Goal: Communication & Community: Connect with others

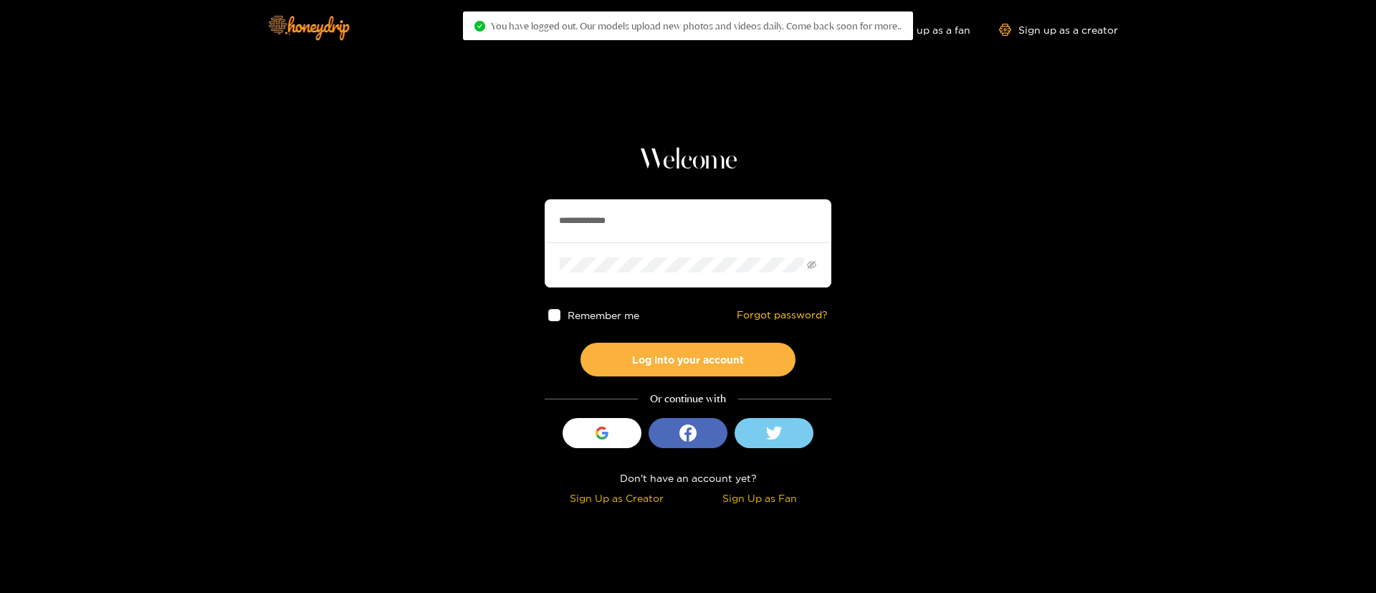
click at [609, 220] on input "**********" at bounding box center [688, 220] width 287 height 43
drag, startPoint x: 609, startPoint y: 220, endPoint x: 718, endPoint y: 253, distance: 113.2
click at [609, 220] on input "**********" at bounding box center [688, 220] width 287 height 43
paste input "text"
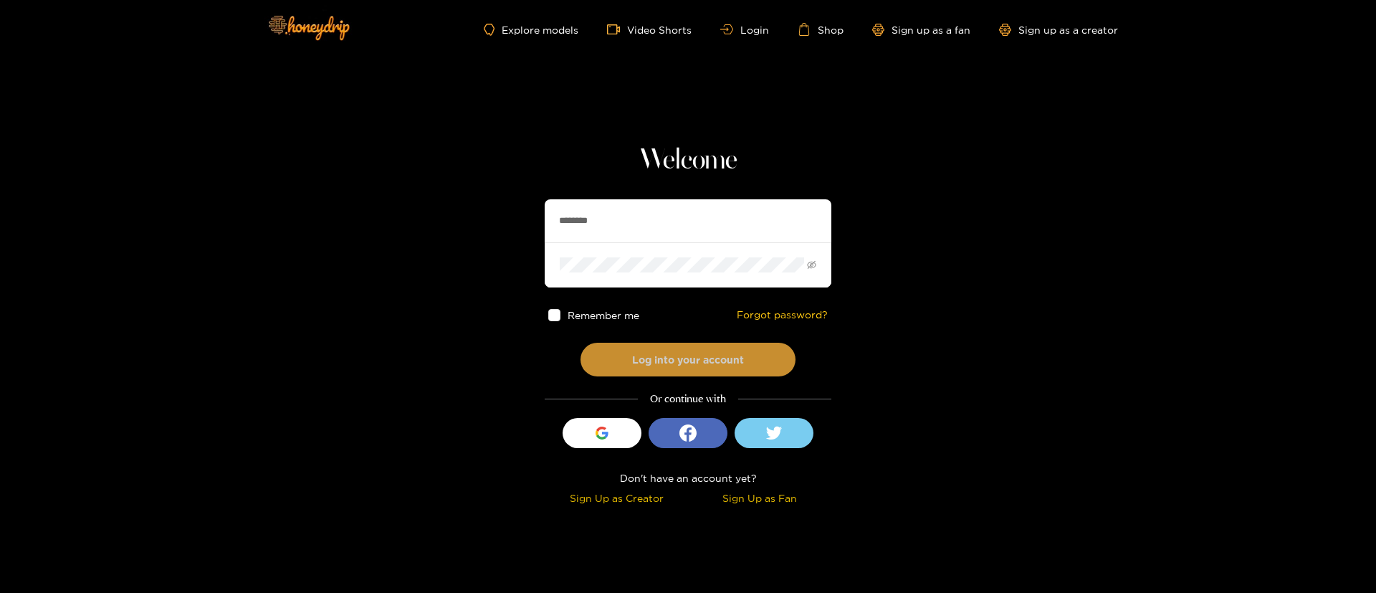
type input "********"
click at [720, 353] on button "Log into your account" at bounding box center [688, 360] width 215 height 34
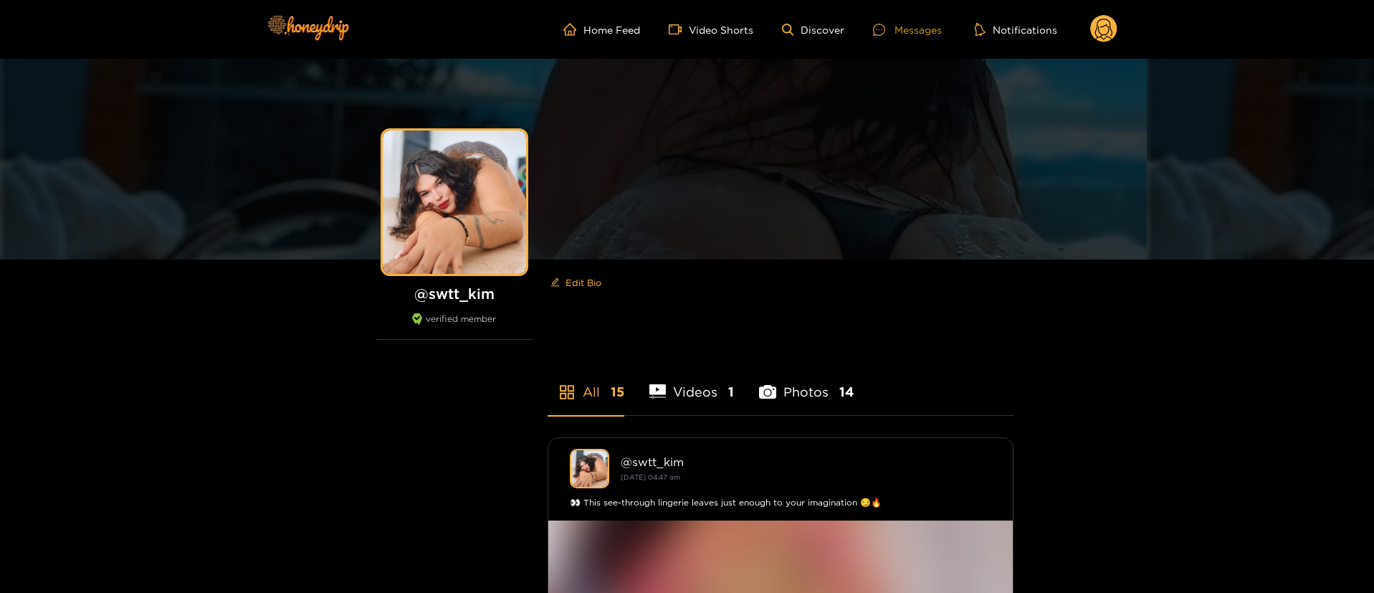
click at [927, 32] on div "Messages" at bounding box center [907, 30] width 69 height 16
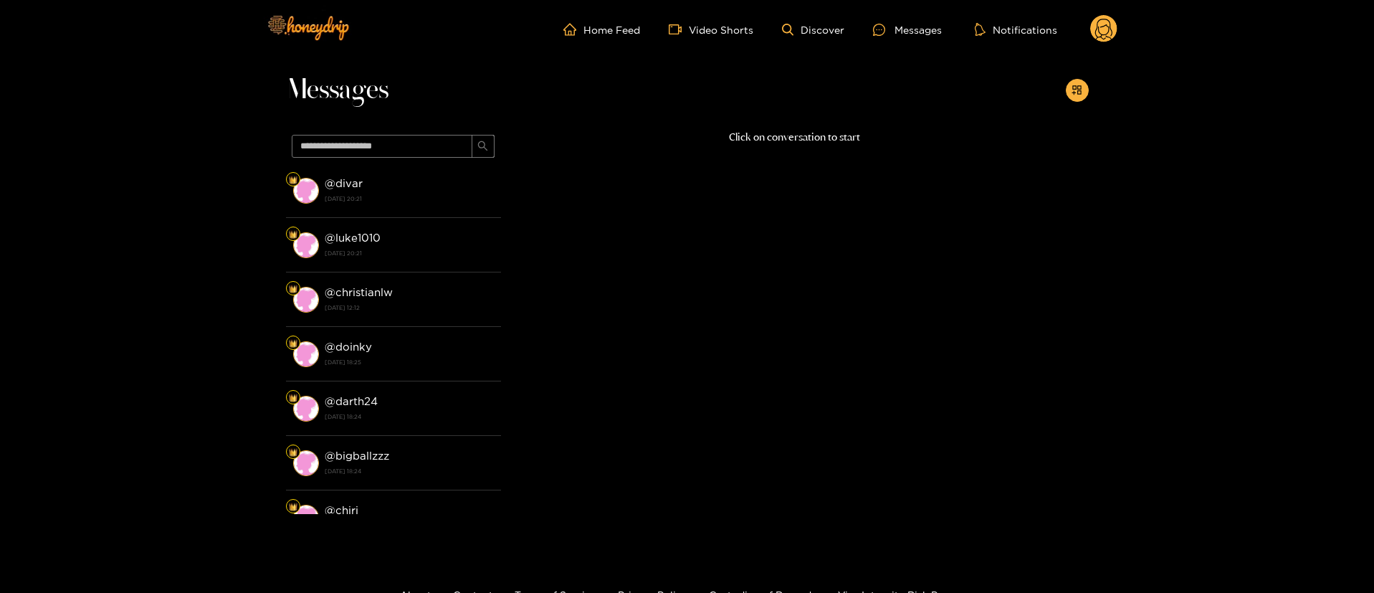
click at [1110, 22] on circle at bounding box center [1103, 28] width 27 height 27
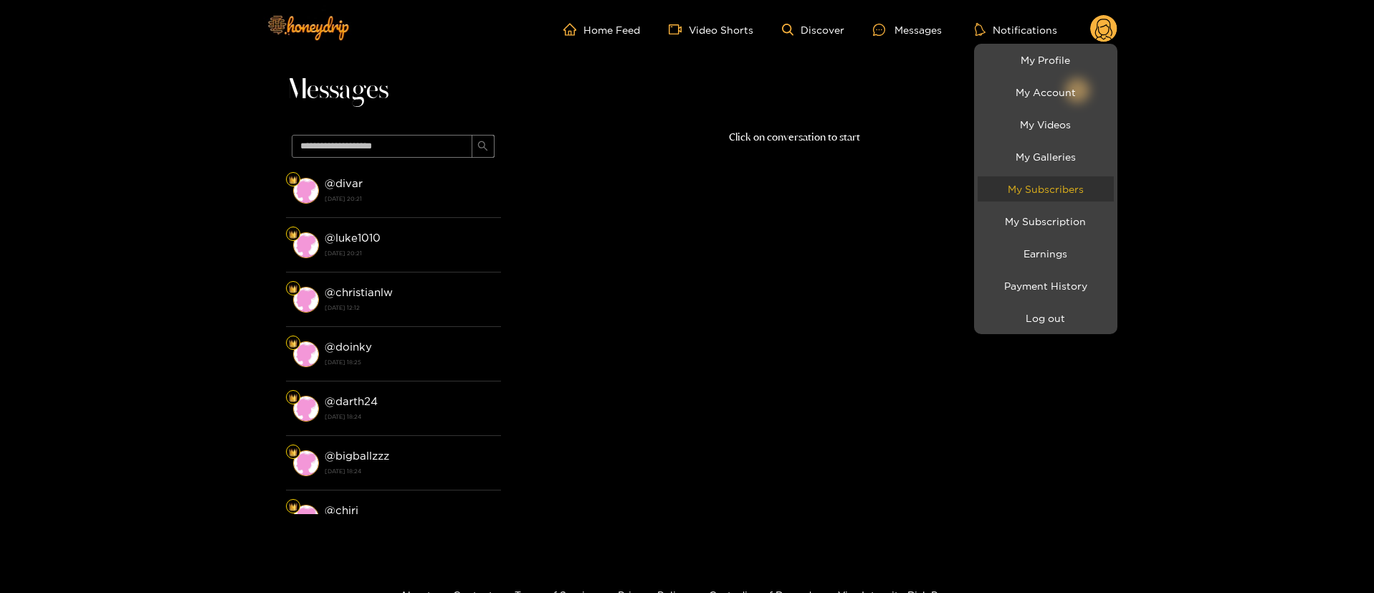
click at [1075, 191] on link "My Subscribers" at bounding box center [1046, 188] width 136 height 25
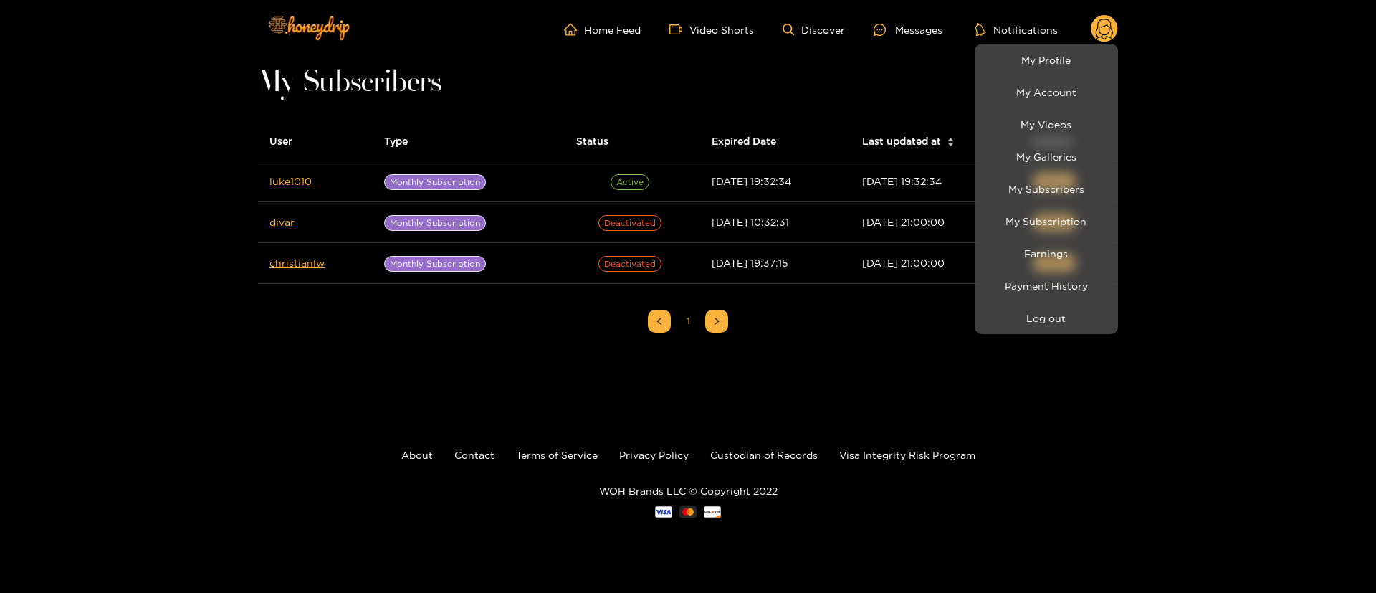
click at [77, 185] on div at bounding box center [688, 296] width 1376 height 593
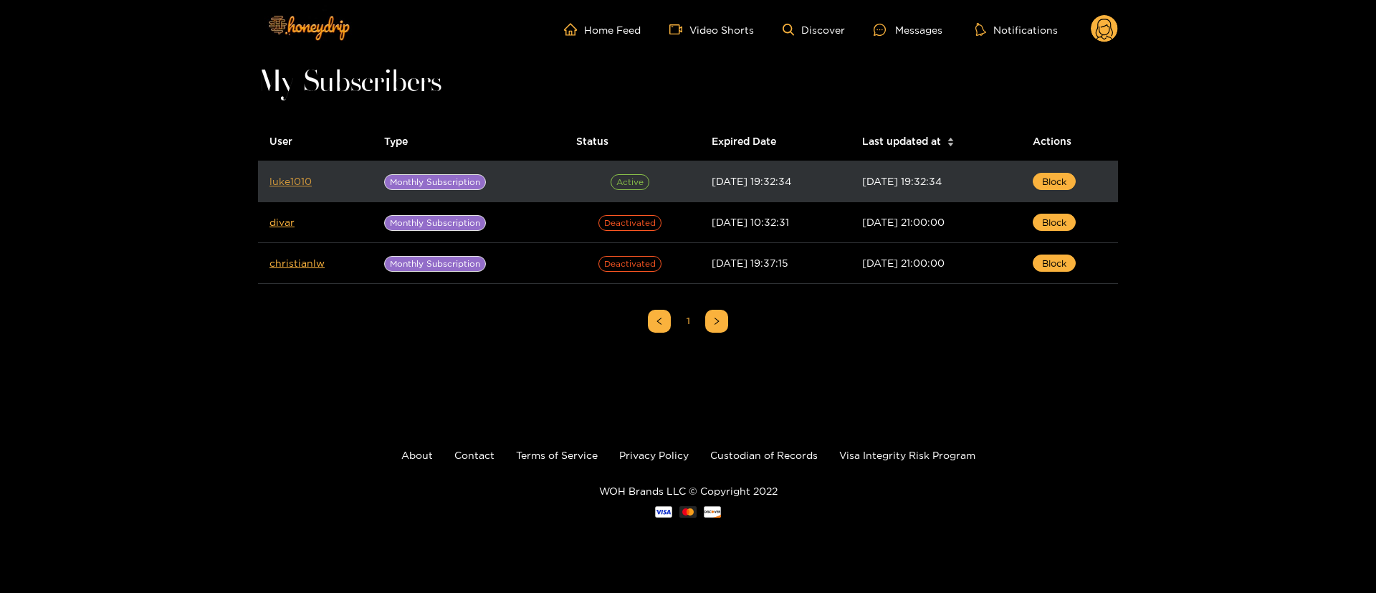
click at [287, 180] on link "luke1010" at bounding box center [291, 181] width 42 height 11
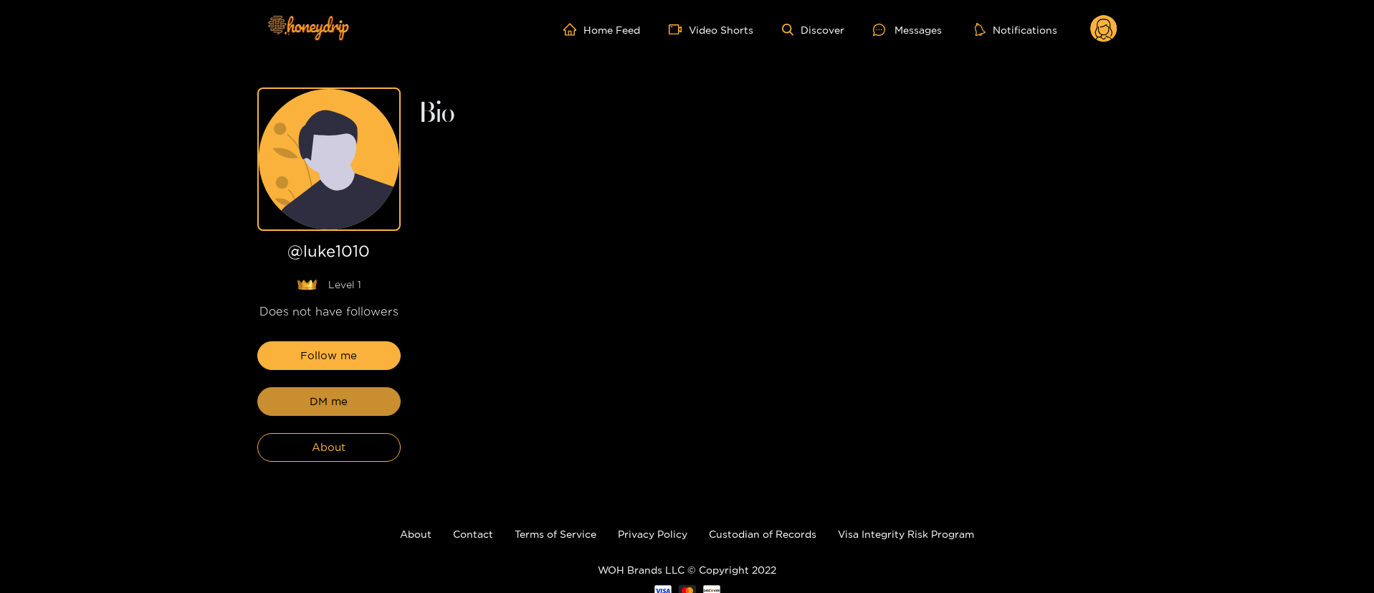
click at [356, 413] on button "DM me" at bounding box center [328, 401] width 143 height 29
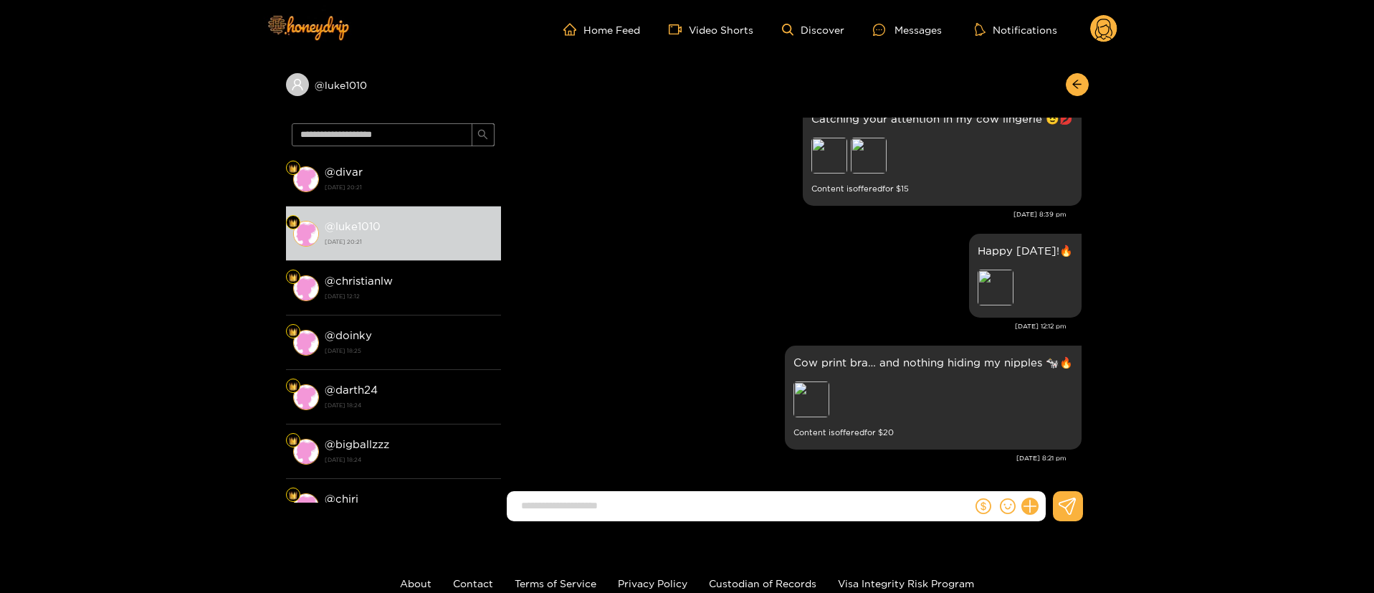
click at [703, 331] on div "Happy friday!🔥 Preview Aug. 15, 12:12 pm" at bounding box center [795, 286] width 574 height 112
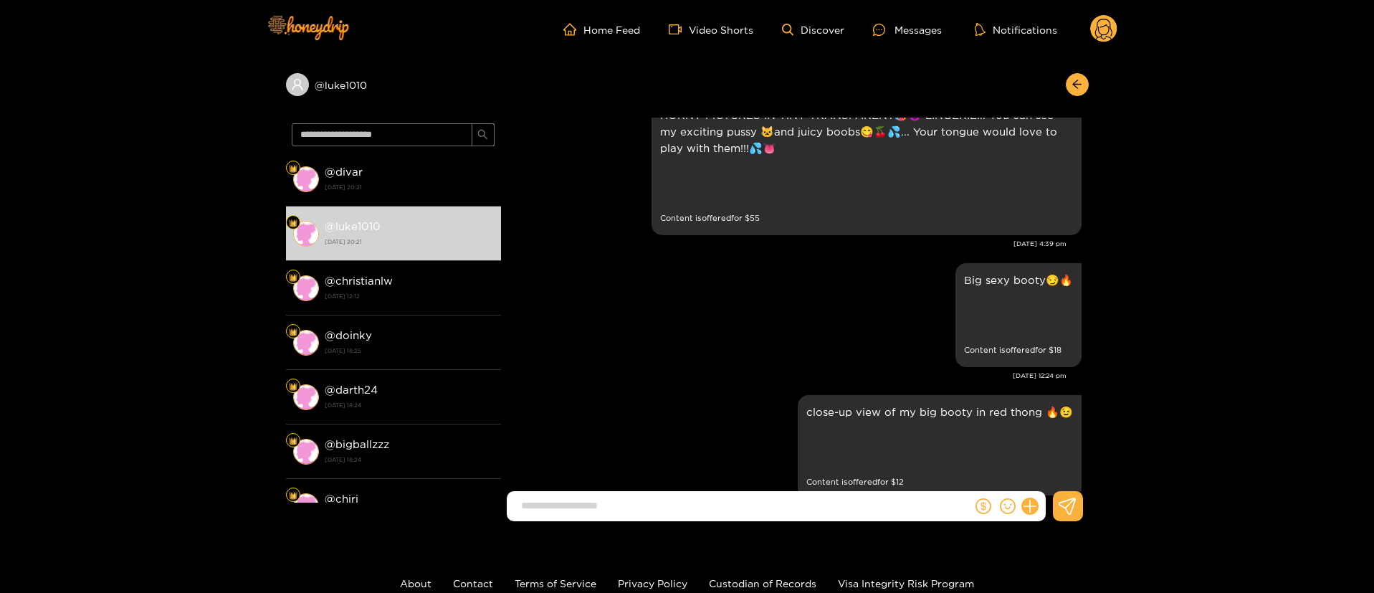
scroll to position [108, 0]
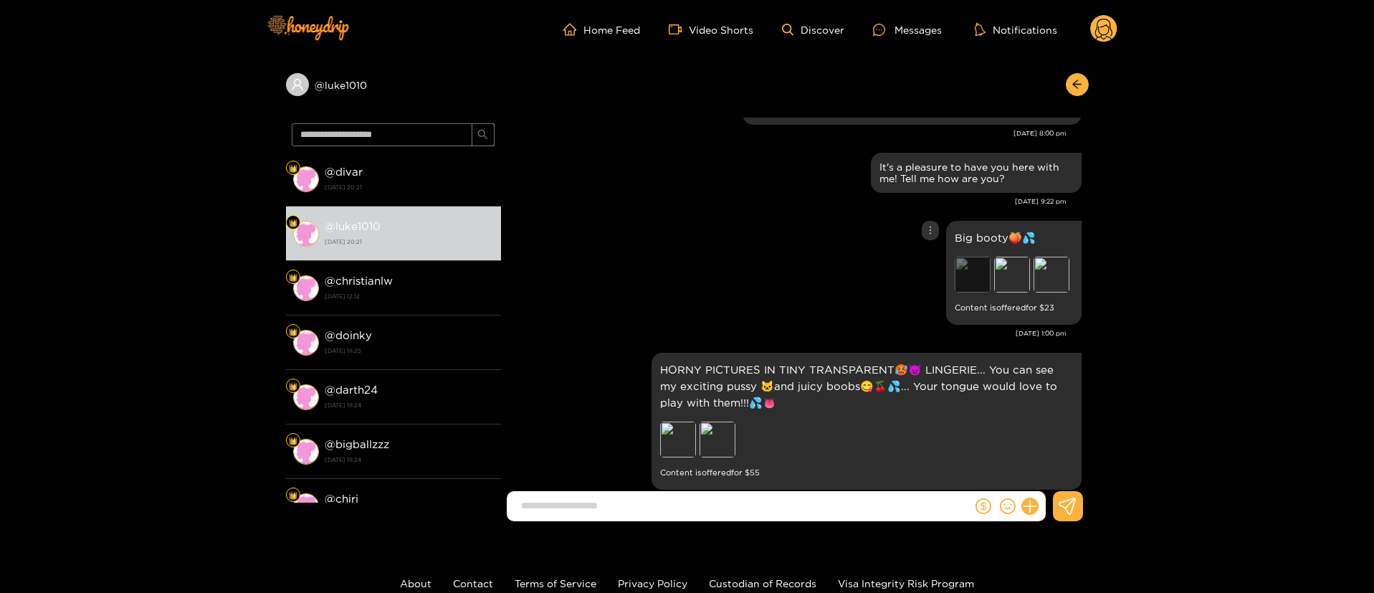
click at [977, 279] on div "Preview" at bounding box center [973, 275] width 36 height 36
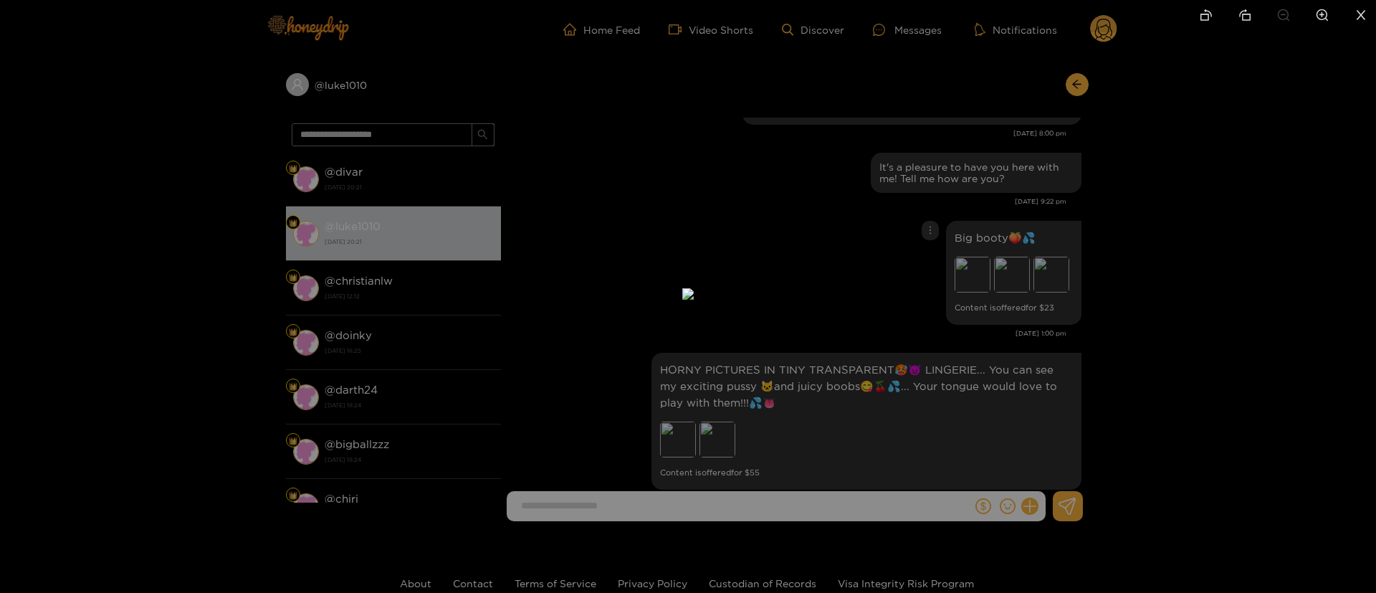
click at [1267, 266] on div at bounding box center [688, 296] width 1376 height 593
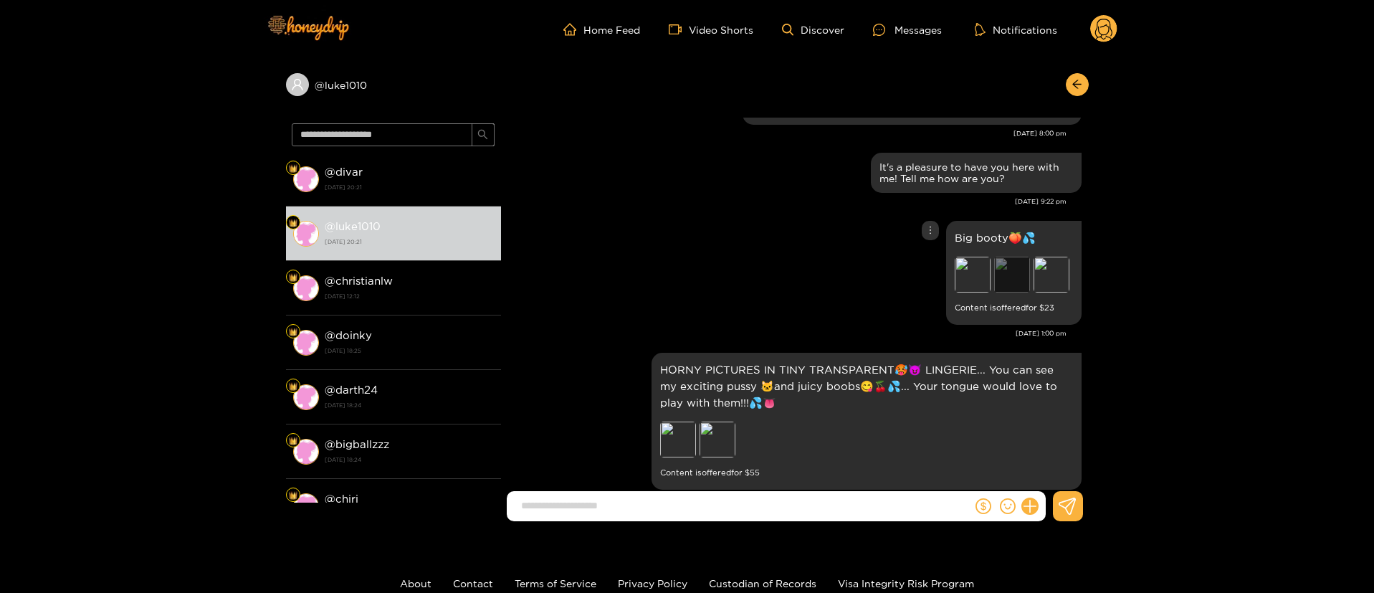
click at [1004, 268] on div "Preview" at bounding box center [1012, 275] width 36 height 36
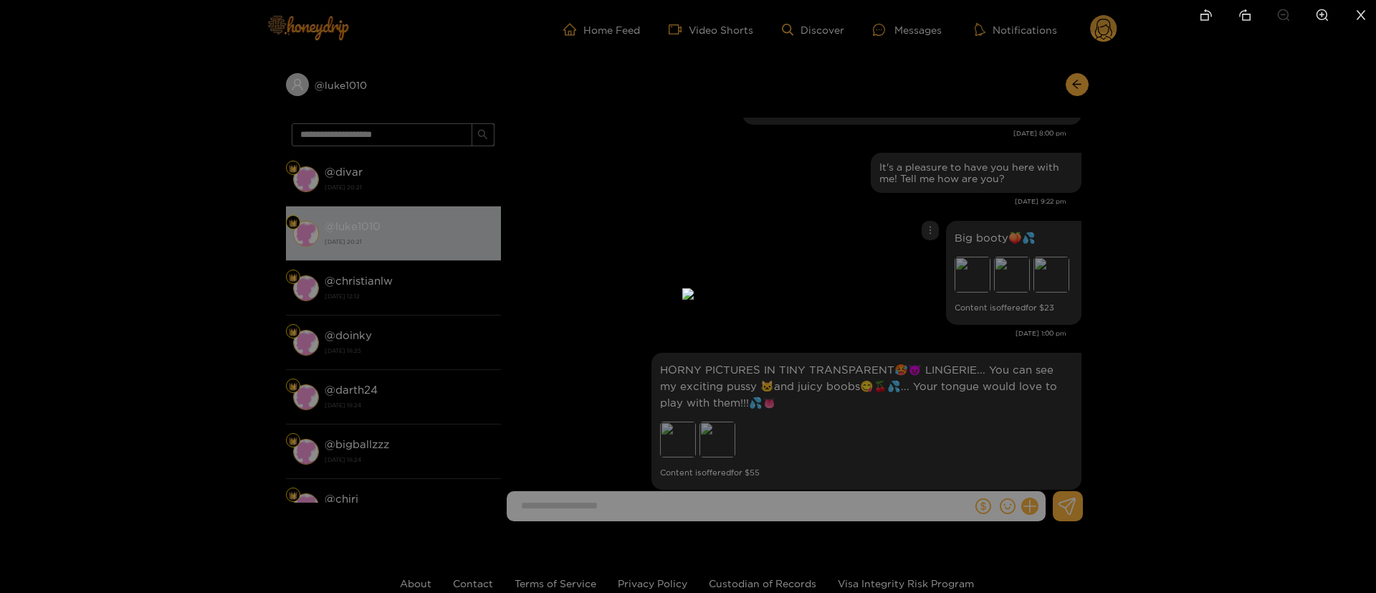
click at [1239, 231] on div at bounding box center [688, 296] width 1376 height 593
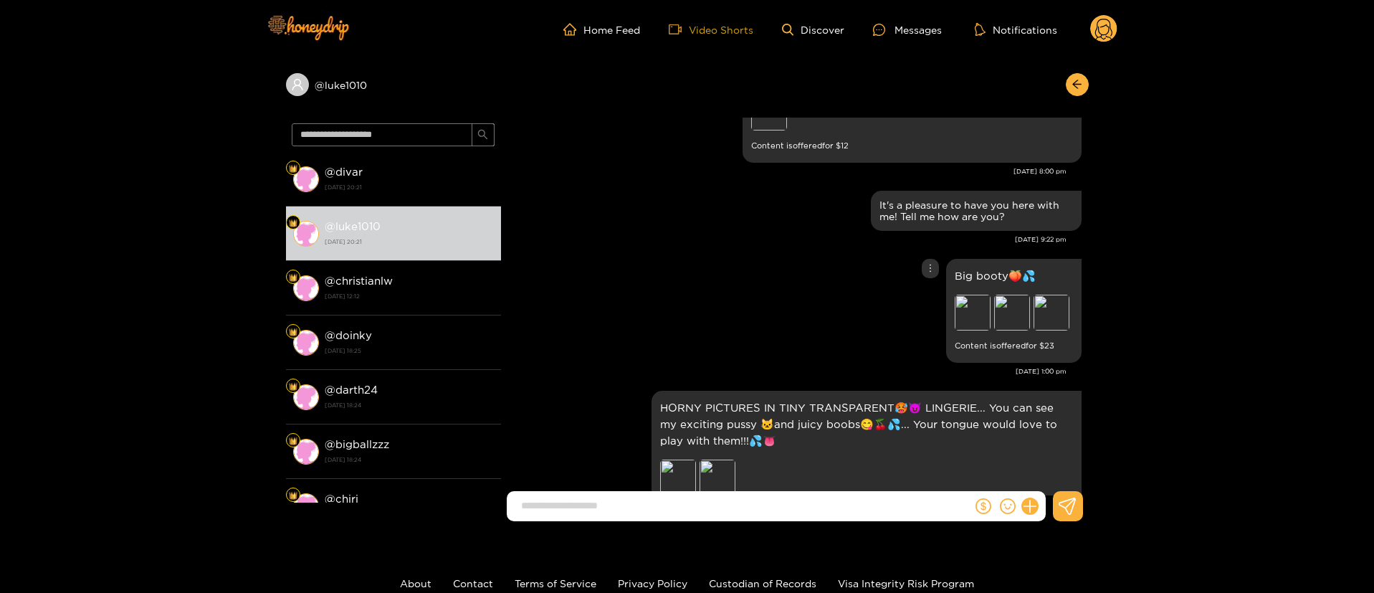
scroll to position [0, 0]
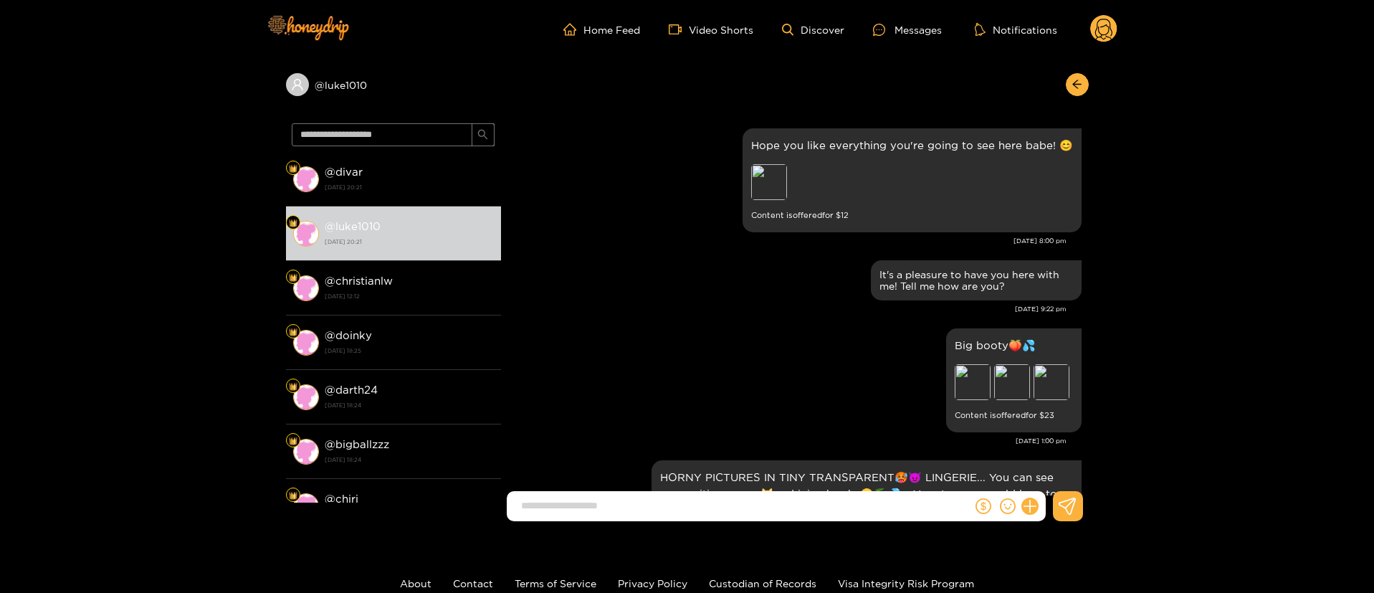
drag, startPoint x: 733, startPoint y: 313, endPoint x: 762, endPoint y: 313, distance: 29.4
click at [735, 313] on div "Jul. 24, 9:22 pm" at bounding box center [787, 309] width 558 height 10
click at [987, 375] on div "Preview" at bounding box center [973, 382] width 36 height 36
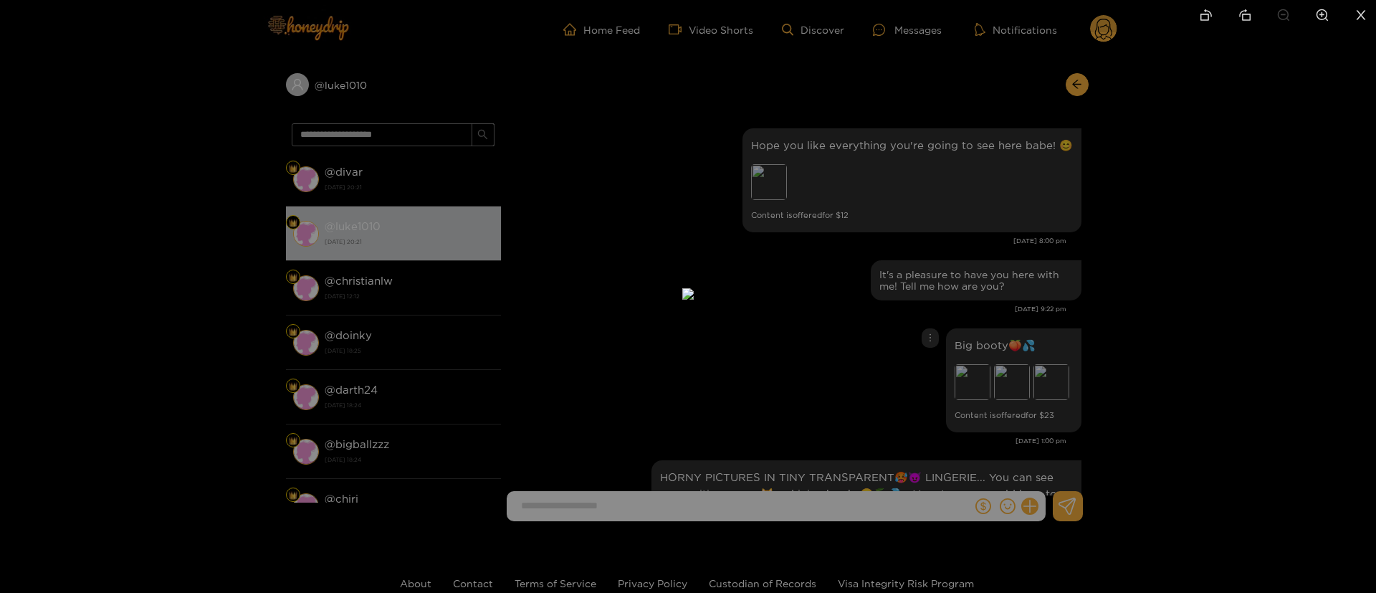
click at [1217, 303] on div at bounding box center [688, 296] width 1376 height 593
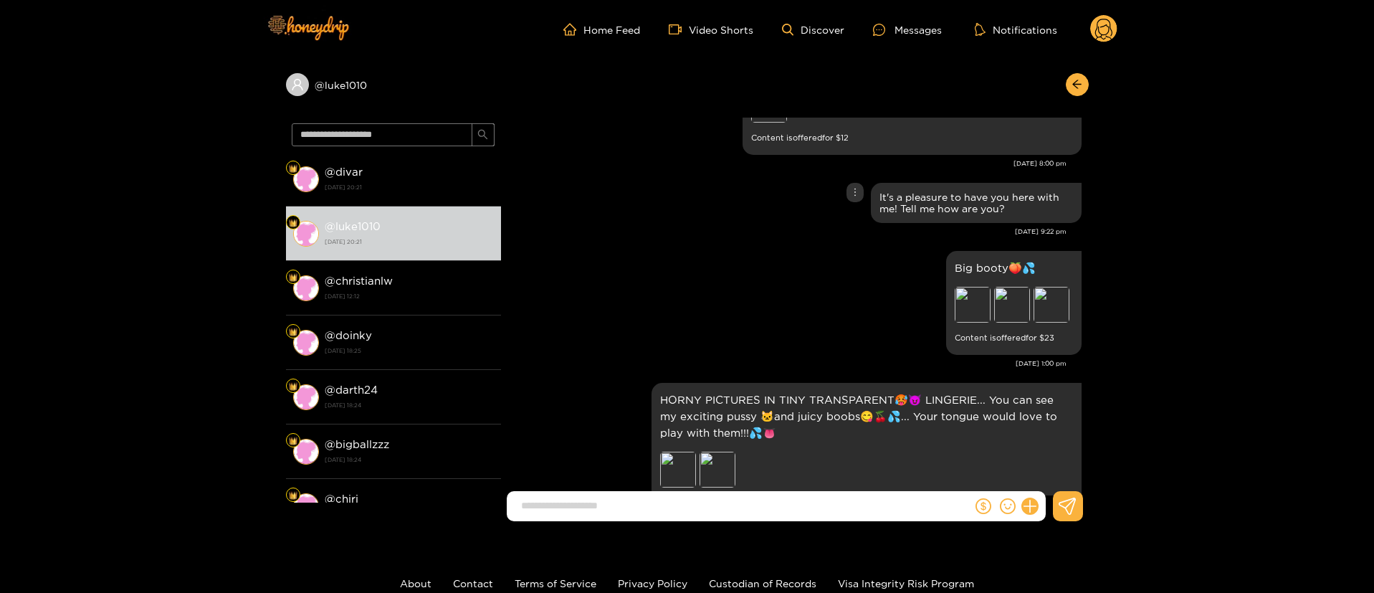
scroll to position [108, 0]
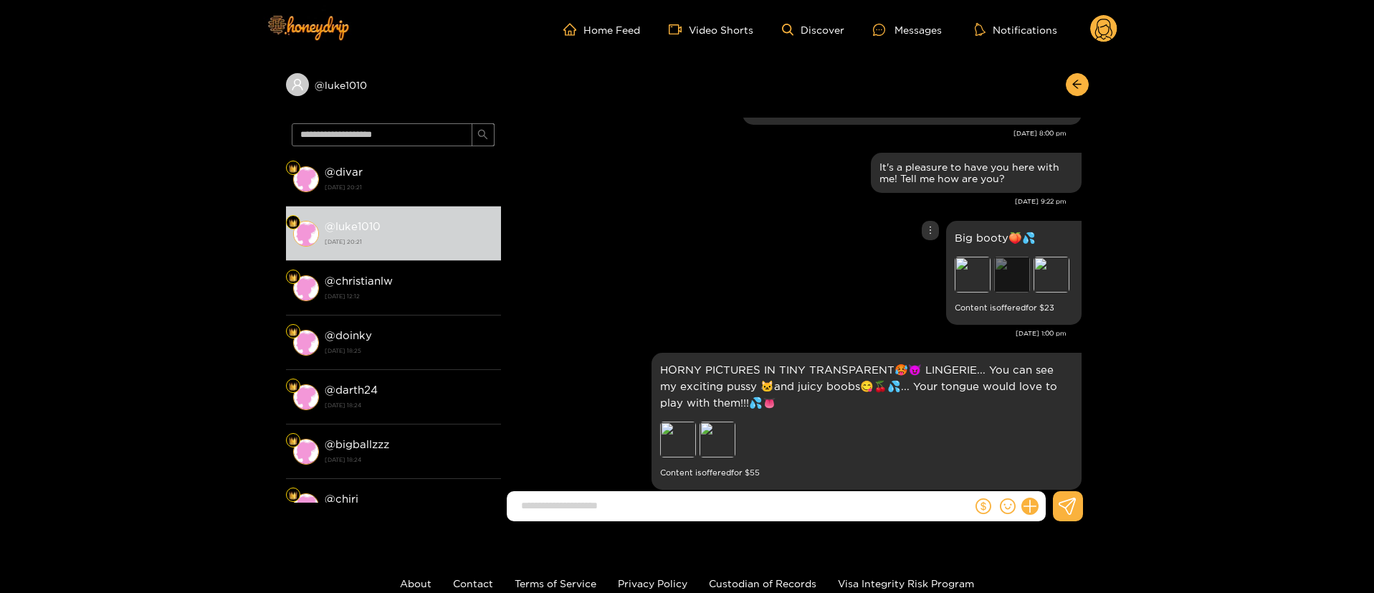
click at [1027, 279] on div "Preview" at bounding box center [1012, 275] width 36 height 36
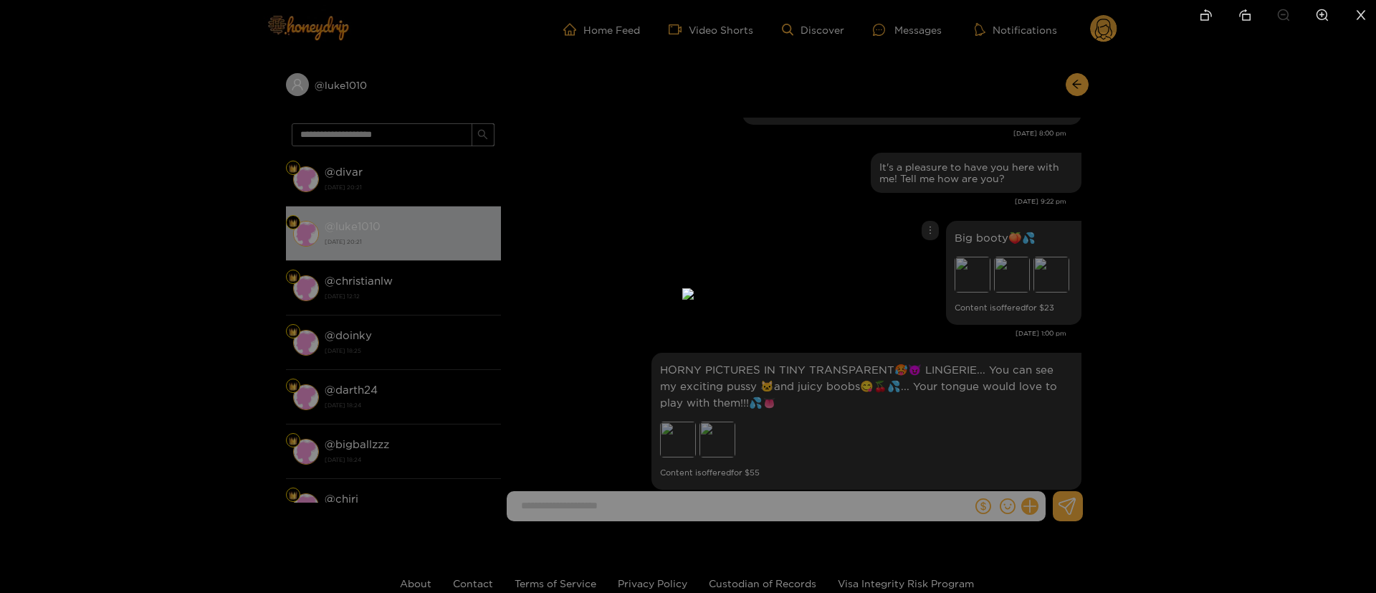
click at [1071, 249] on div at bounding box center [688, 296] width 1376 height 593
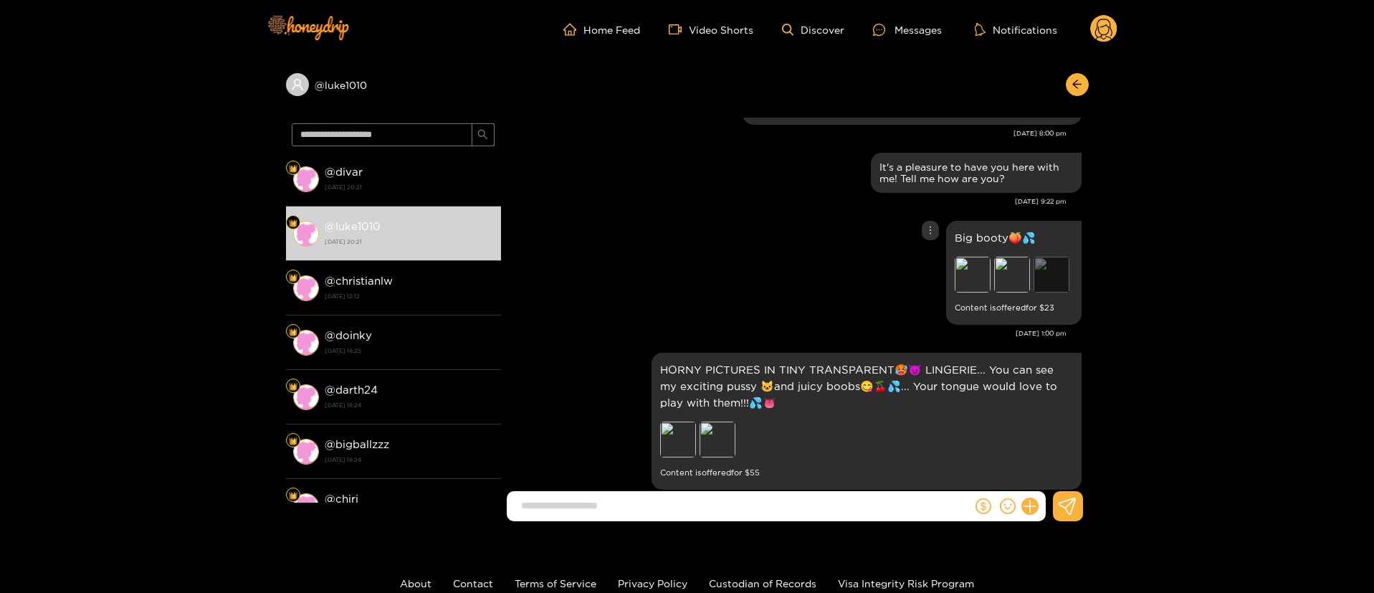
click at [1067, 285] on div "Preview" at bounding box center [1052, 275] width 36 height 36
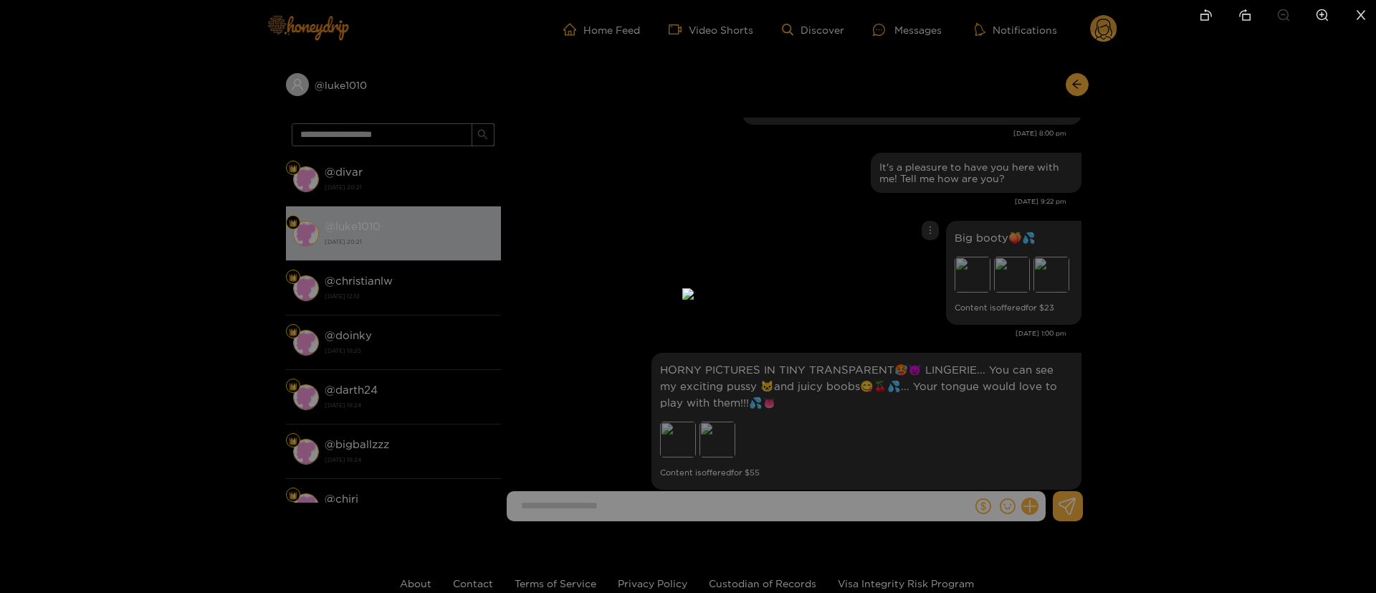
click at [1045, 278] on div at bounding box center [688, 296] width 1376 height 593
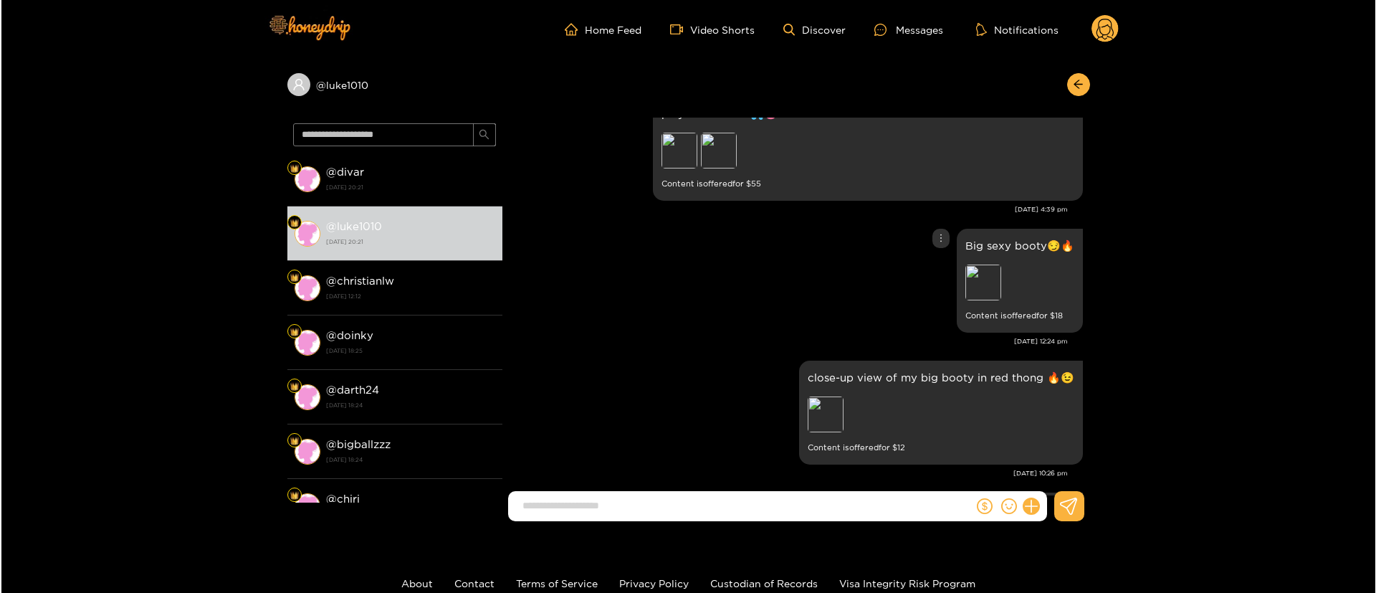
scroll to position [430, 0]
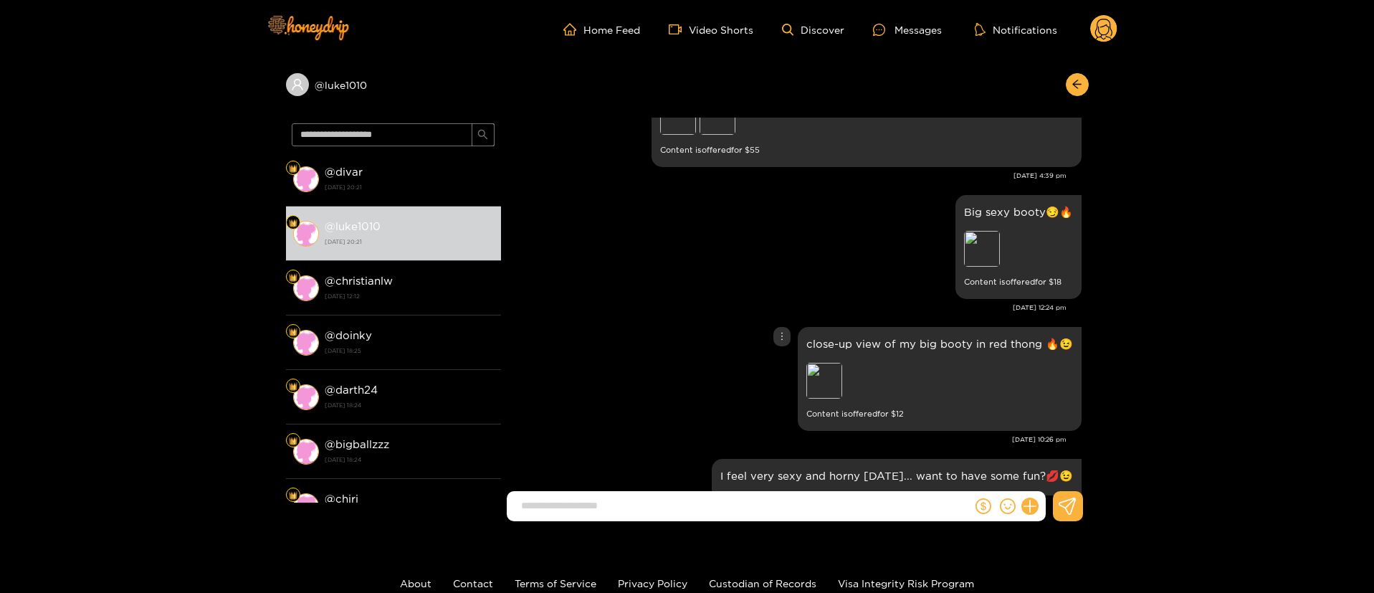
click at [888, 330] on div "close-up view of my big booty in red thong 🔥😉 Preview Content is offered for $ …" at bounding box center [940, 379] width 284 height 104
copy p "close-up view of my big booty in red thong 🔥😉"
click at [776, 330] on div at bounding box center [782, 336] width 17 height 19
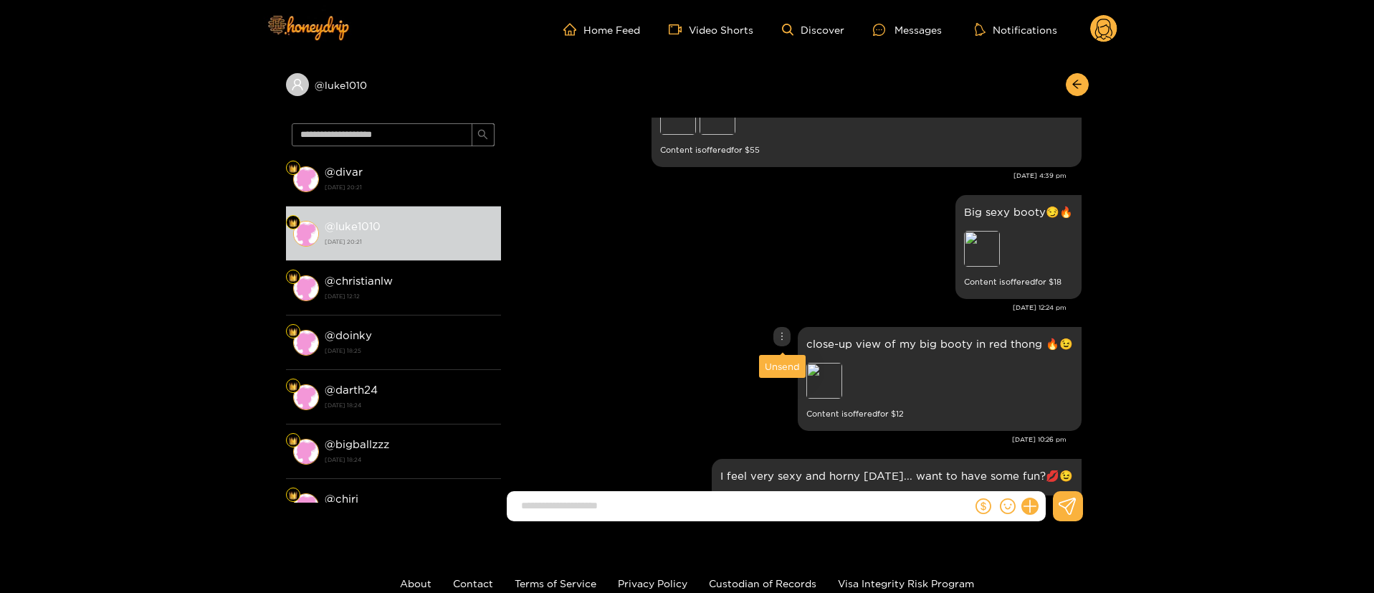
click at [787, 369] on div "Unsend" at bounding box center [782, 366] width 35 height 14
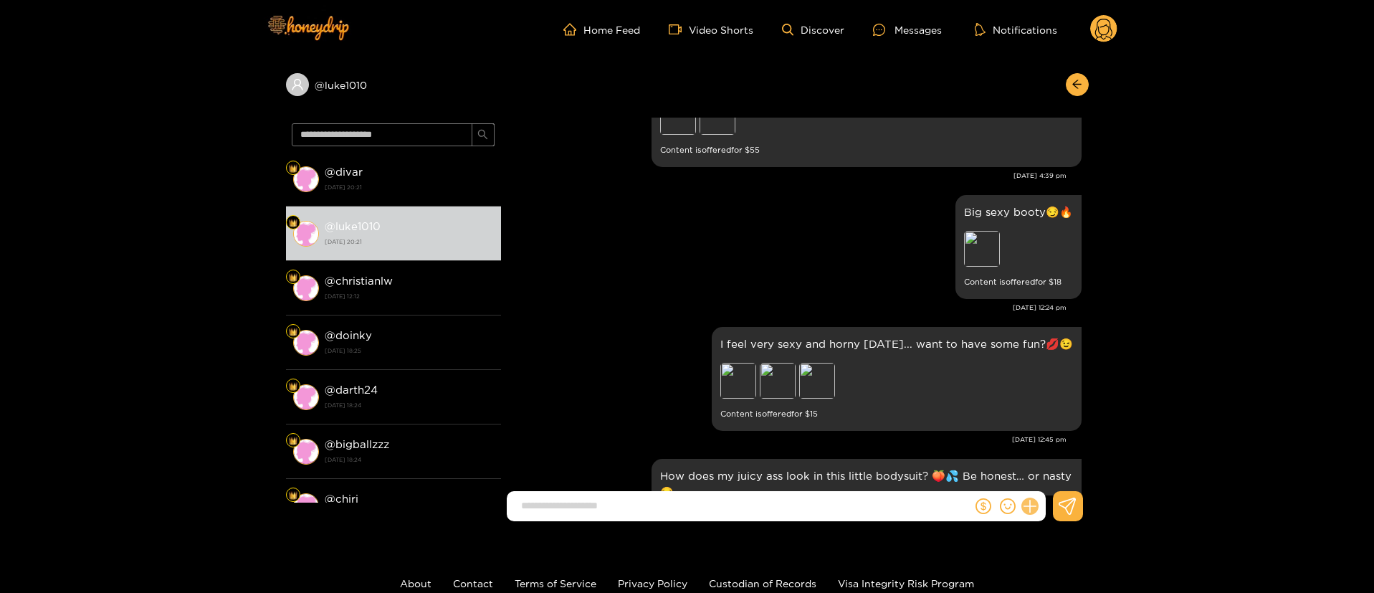
click at [1027, 507] on icon at bounding box center [1030, 506] width 16 height 16
click at [1088, 463] on div "Luke Lawrence Hope you like everything you're going to see here babe! 😊 Preview…" at bounding box center [795, 307] width 588 height 378
click at [1075, 463] on button at bounding box center [1057, 471] width 50 height 32
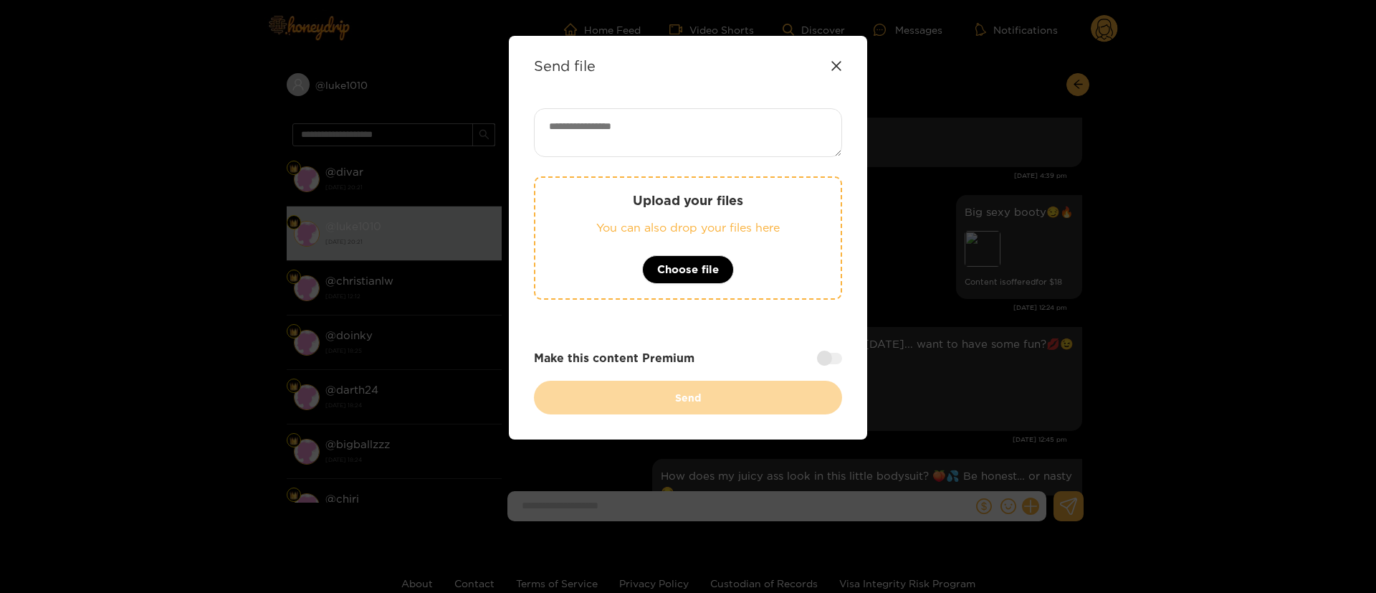
click at [776, 143] on textarea at bounding box center [688, 132] width 308 height 49
paste textarea "**********"
type textarea "**********"
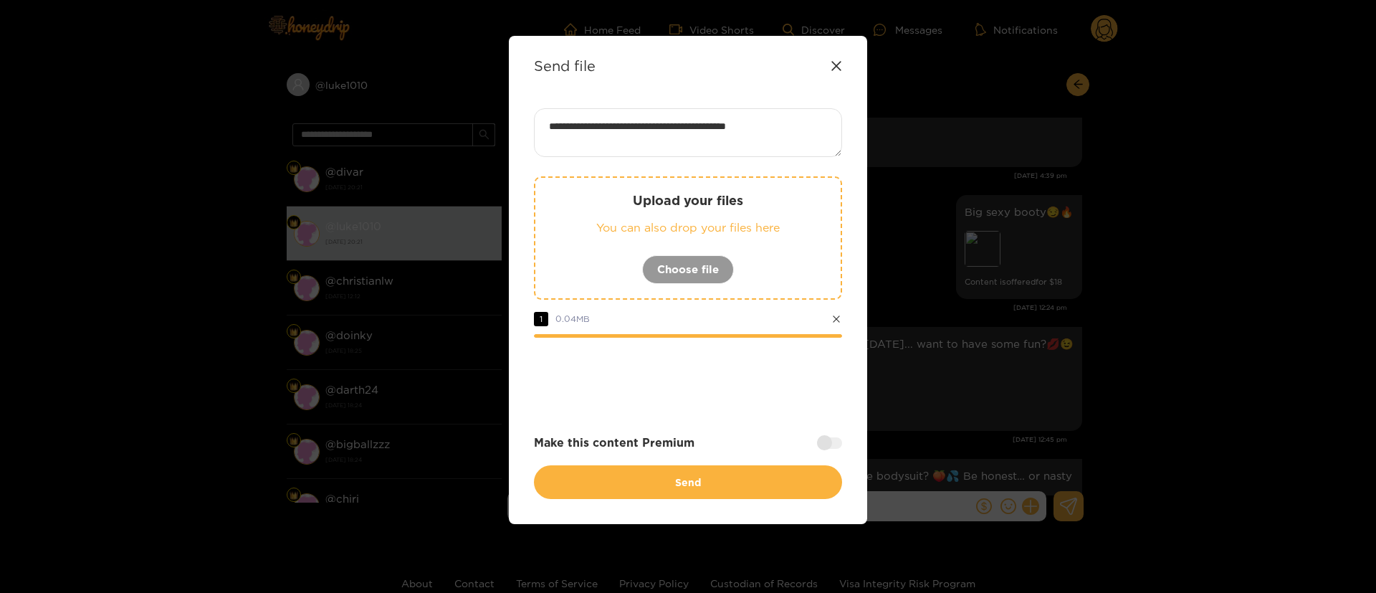
click at [829, 449] on div "Make this content Premium" at bounding box center [688, 442] width 308 height 16
click at [839, 447] on div at bounding box center [829, 442] width 25 height 11
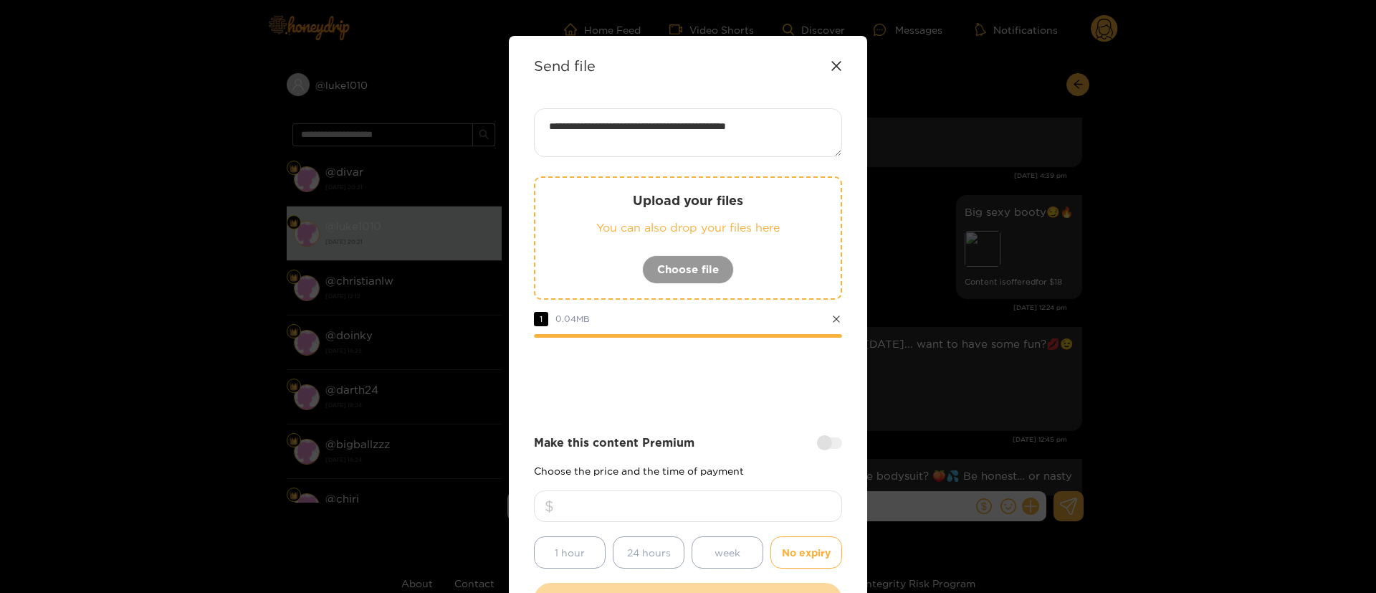
click at [766, 507] on input "number" at bounding box center [688, 506] width 308 height 32
type input "**"
click at [725, 377] on div at bounding box center [688, 376] width 308 height 57
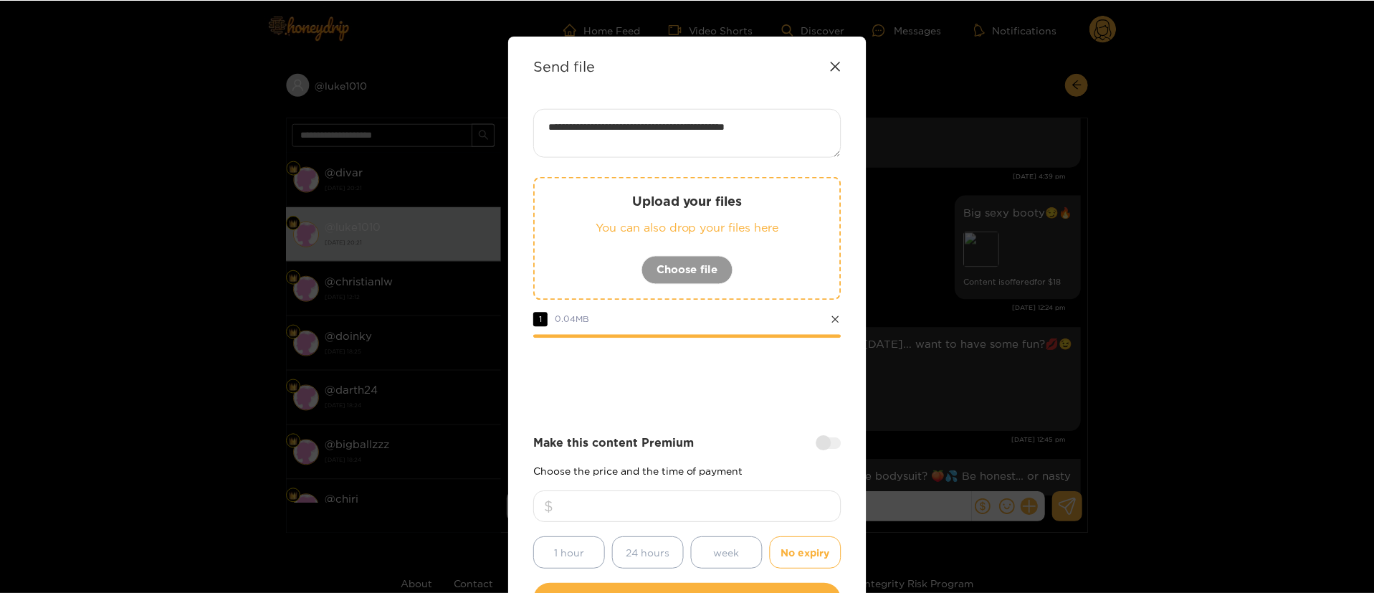
scroll to position [106, 0]
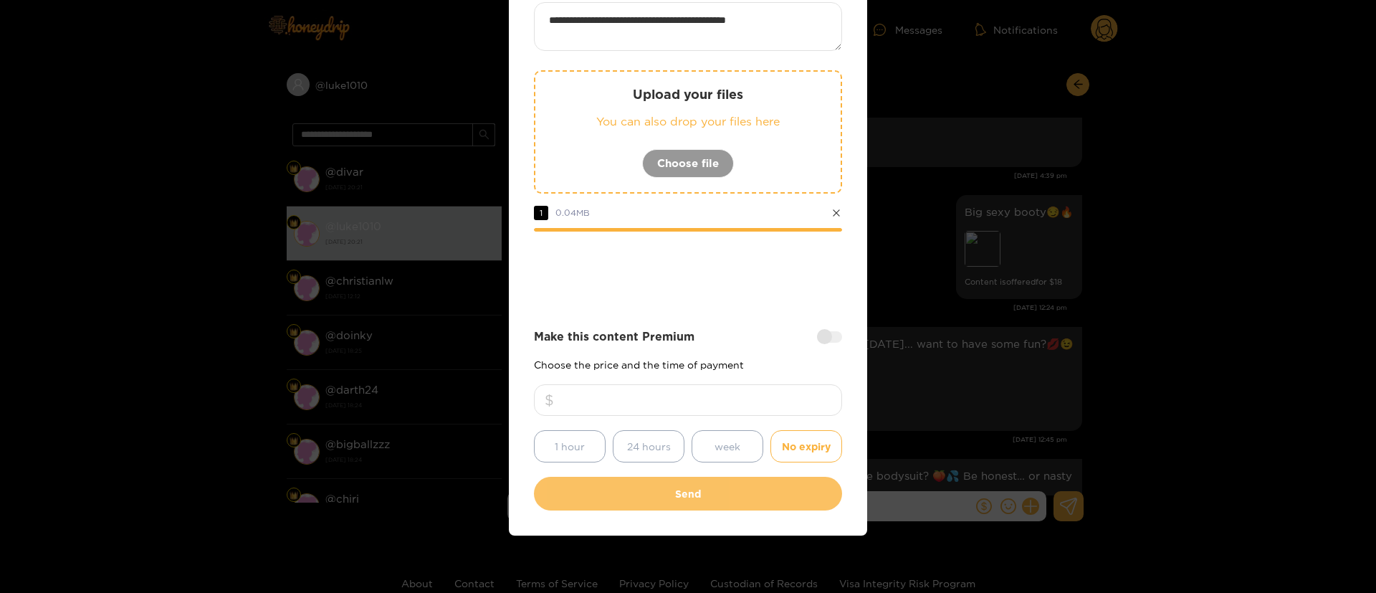
click at [738, 496] on button "Send" at bounding box center [688, 494] width 308 height 34
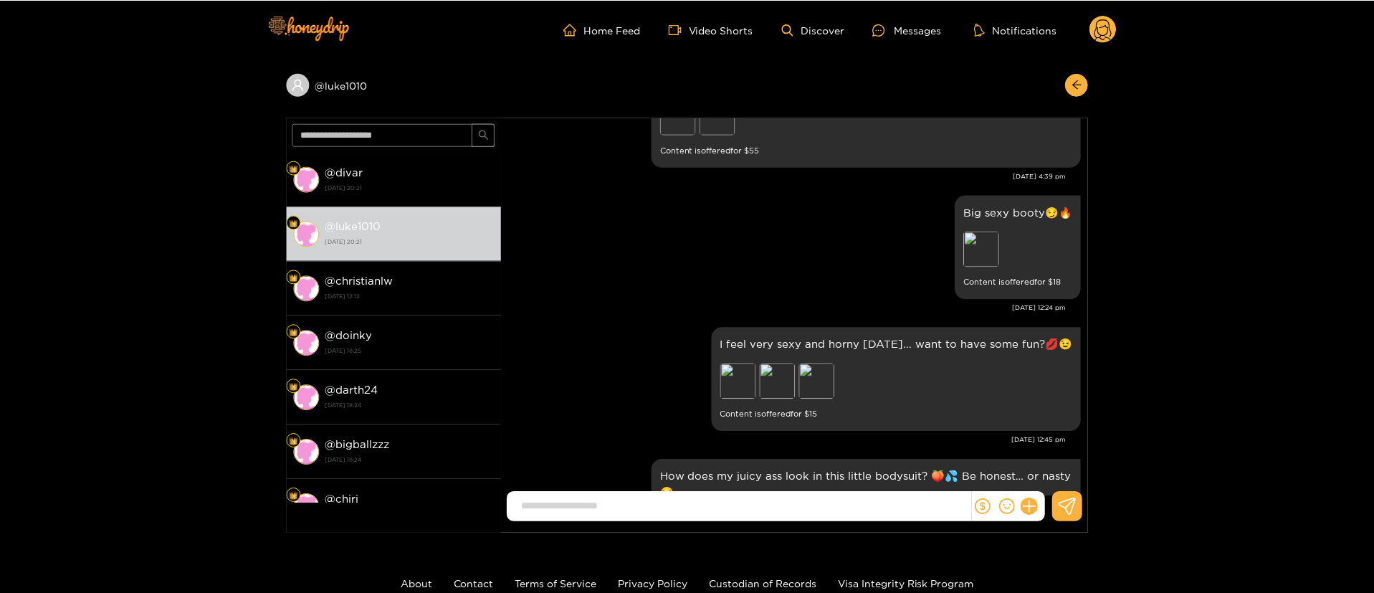
scroll to position [22, 0]
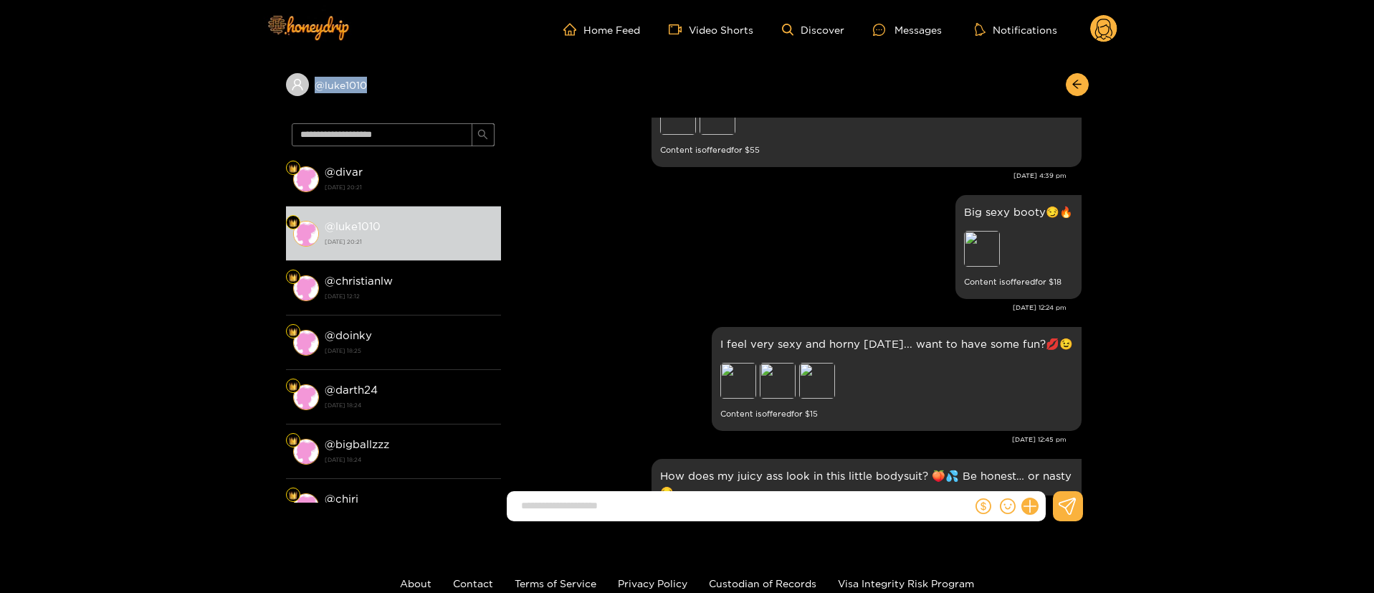
copy div "@ luke1010"
drag, startPoint x: 421, startPoint y: 79, endPoint x: 373, endPoint y: 88, distance: 48.9
click at [373, 88] on div "@ luke1010" at bounding box center [393, 84] width 215 height 23
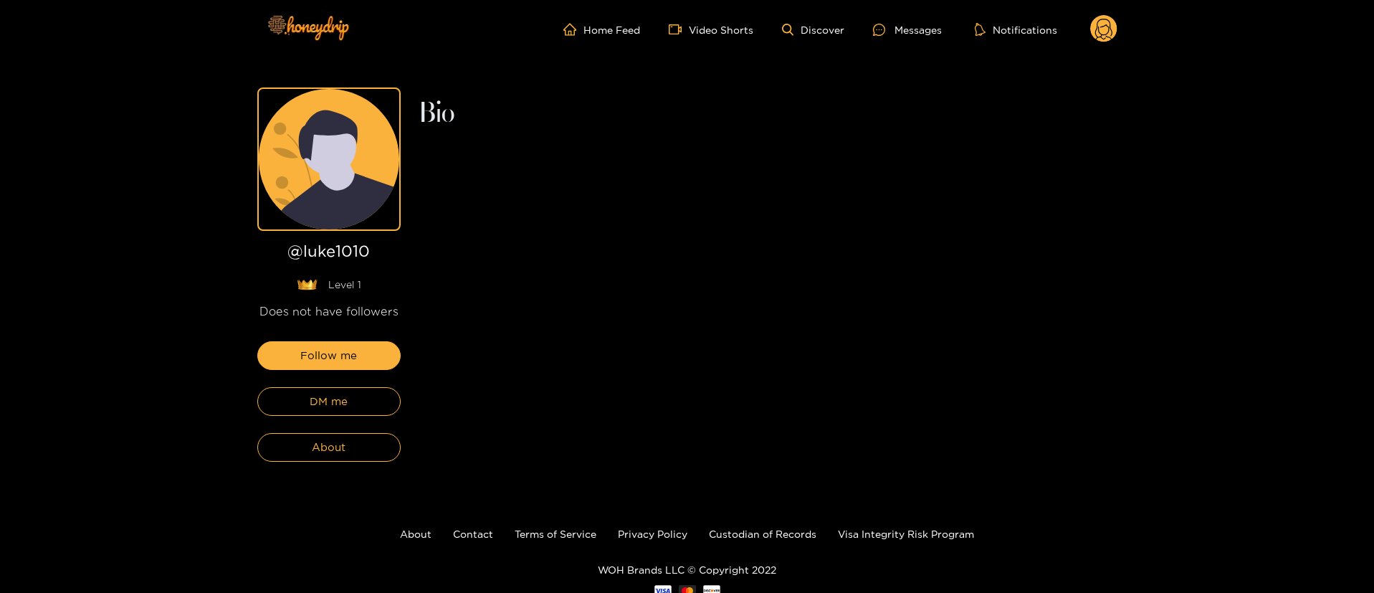
click at [1106, 39] on circle at bounding box center [1103, 28] width 27 height 27
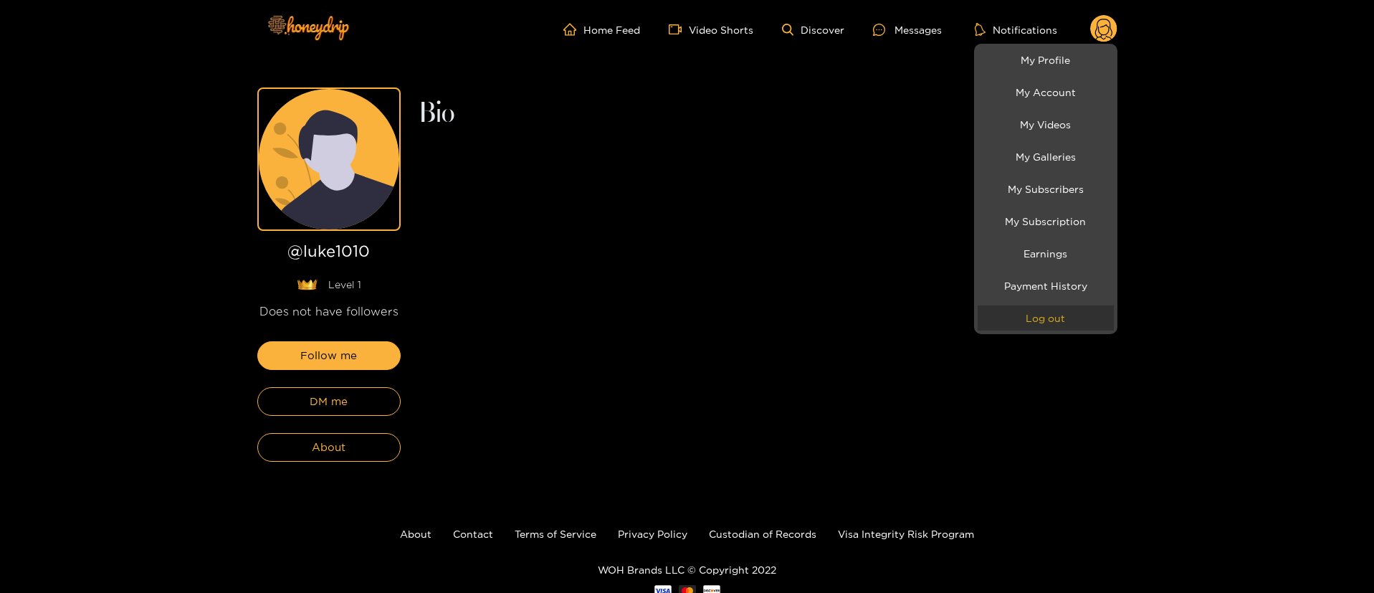
click at [1075, 325] on button "Log out" at bounding box center [1046, 317] width 136 height 25
